Goal: Task Accomplishment & Management: Manage account settings

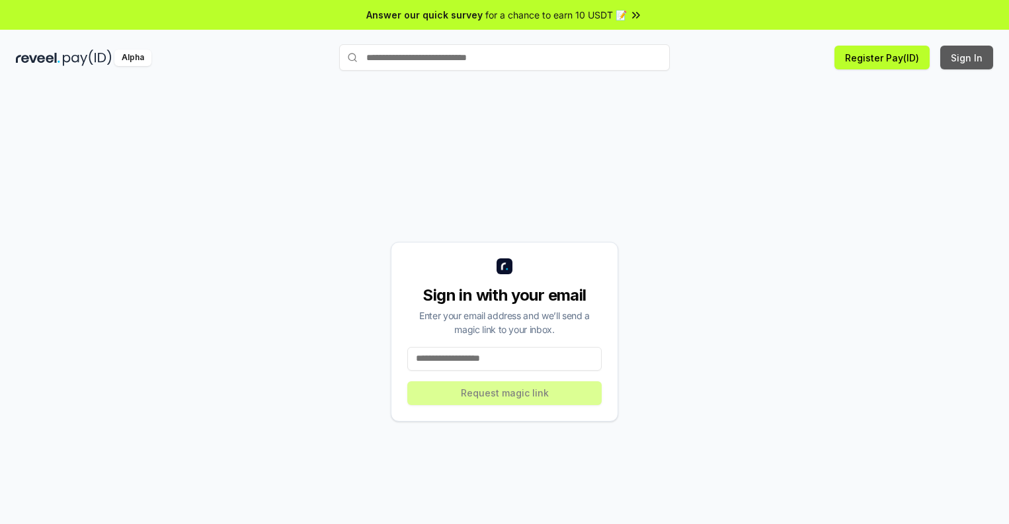
click at [967, 58] on button "Sign In" at bounding box center [966, 58] width 53 height 24
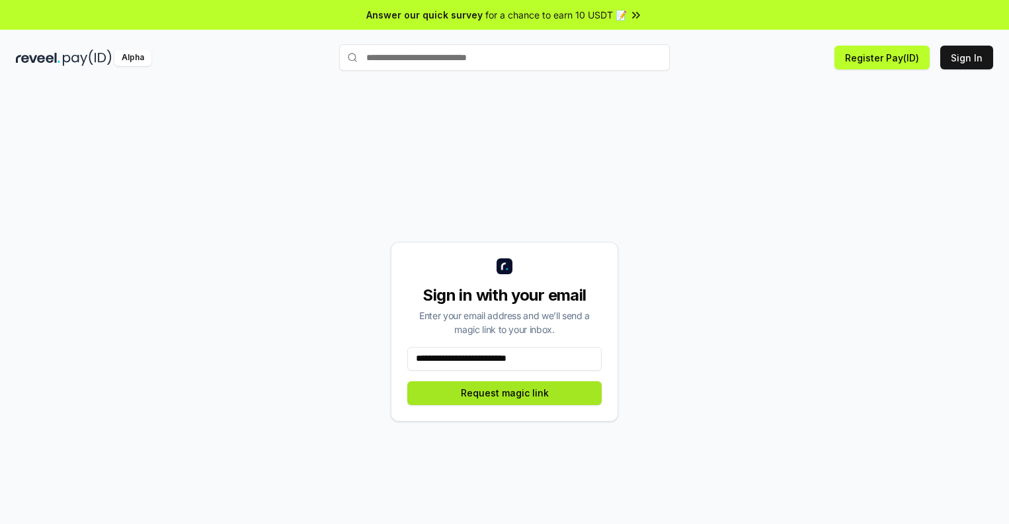
type input "**********"
click at [505, 393] on button "Request magic link" at bounding box center [504, 394] width 194 height 24
